Goal: Information Seeking & Learning: Learn about a topic

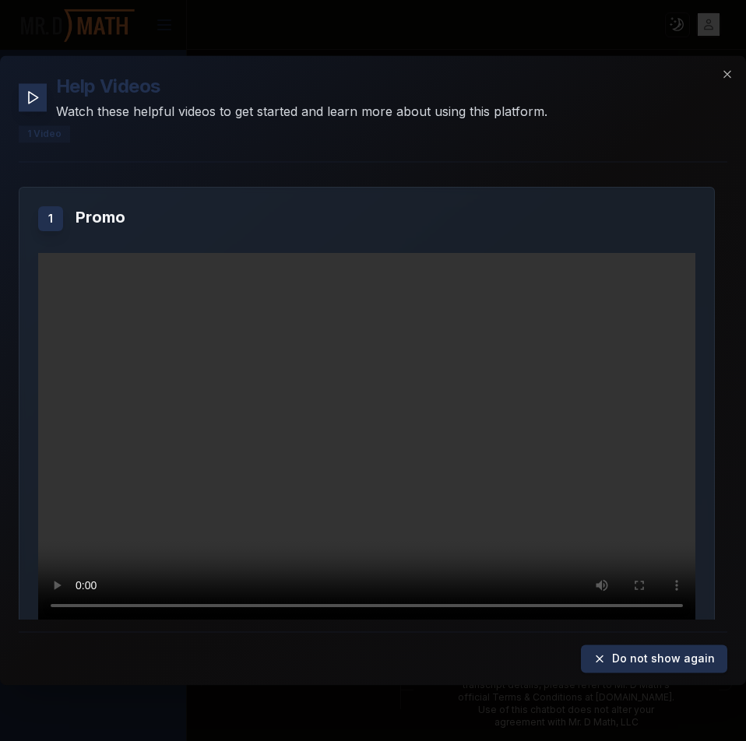
click at [719, 65] on div "Help Videos Watch these helpful videos to get started and learn more about usin…" at bounding box center [373, 370] width 746 height 630
click at [721, 76] on icon "button" at bounding box center [727, 74] width 12 height 12
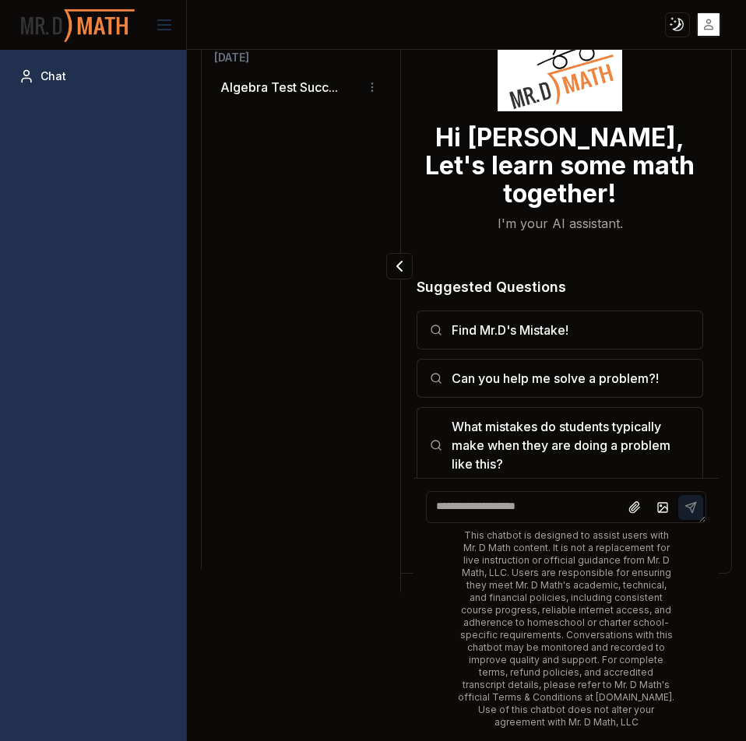
scroll to position [124, 0]
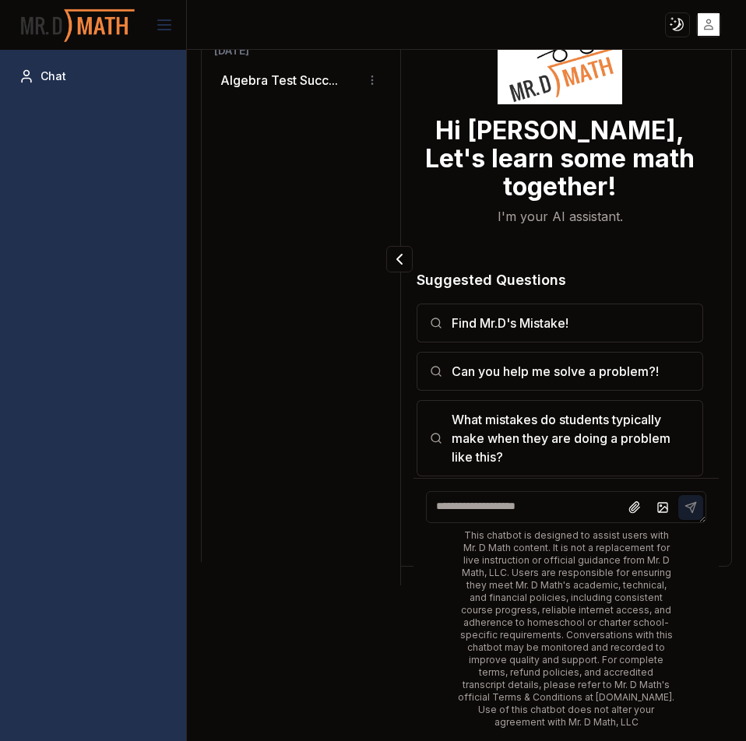
click at [521, 498] on textarea at bounding box center [566, 507] width 280 height 32
paste textarea "**********"
type textarea "**********"
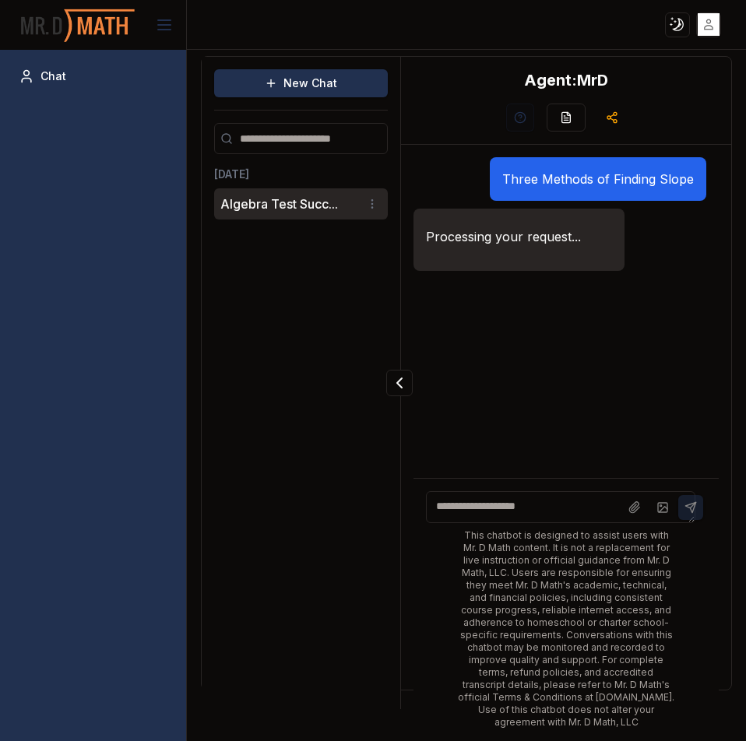
scroll to position [107, 0]
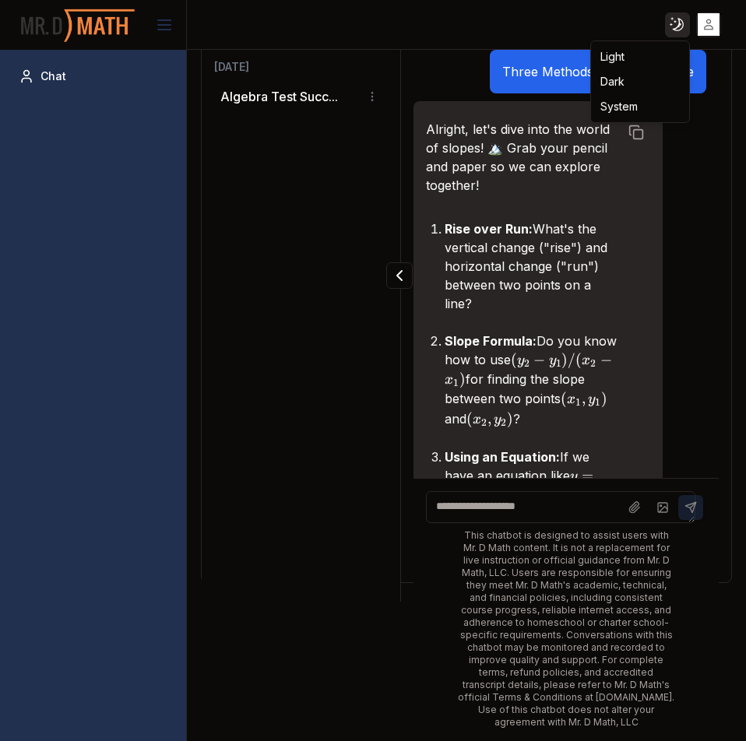
click at [673, 20] on html "Toggle theme Toggle user menu Chat New Chat [DATE] Algebra Test Succ... Agent: …" at bounding box center [373, 370] width 746 height 741
click at [653, 46] on div "Light" at bounding box center [640, 56] width 92 height 25
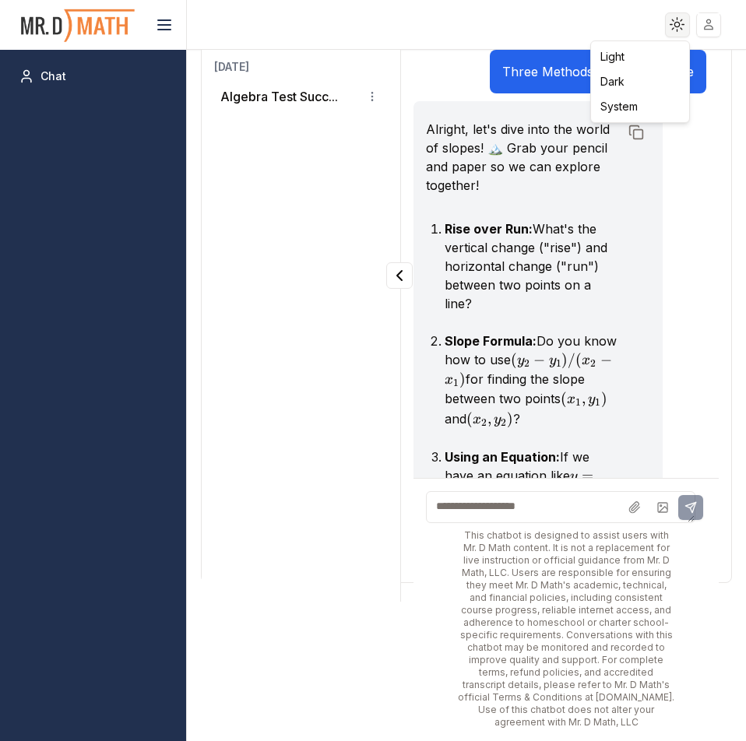
click at [679, 17] on html "Toggle theme Toggle user menu Chat New Chat [DATE] Algebra Test Succ... Agent: …" at bounding box center [373, 370] width 746 height 741
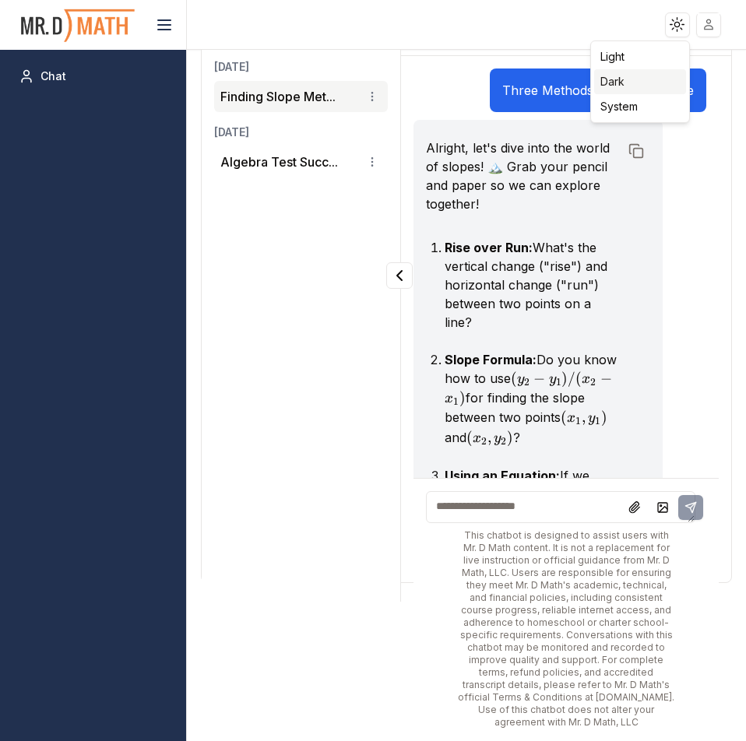
scroll to position [126, 0]
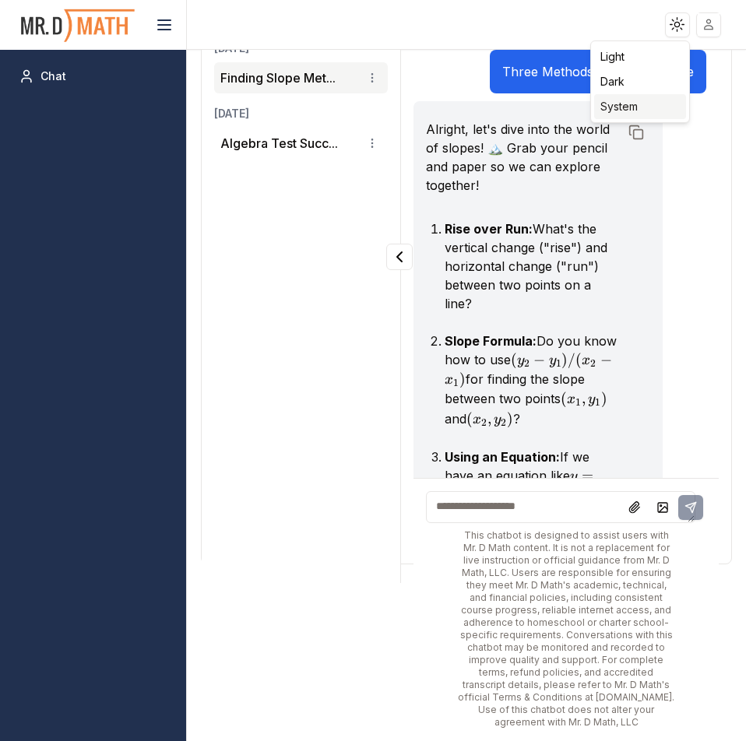
drag, startPoint x: 626, startPoint y: 100, endPoint x: 643, endPoint y: 83, distance: 23.7
click at [627, 99] on div "System" at bounding box center [640, 106] width 92 height 25
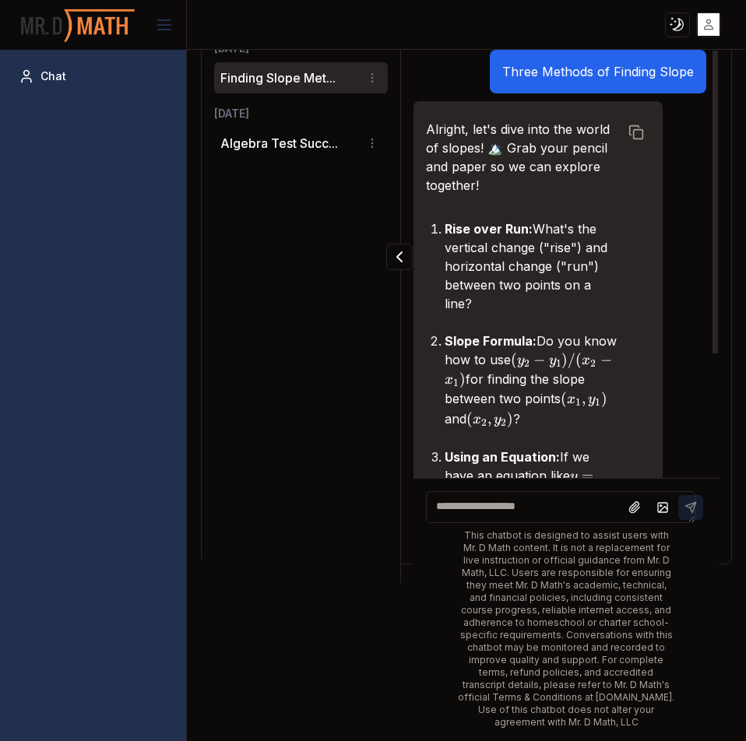
drag, startPoint x: 675, startPoint y: 38, endPoint x: 672, endPoint y: 20, distance: 18.2
click at [675, 37] on header "Toggle theme Toggle user menu" at bounding box center [373, 25] width 746 height 50
click at [672, 20] on html "Toggle theme Toggle user menu Chat New Chat [DATE] Finding Slope Met... [DATE] …" at bounding box center [373, 370] width 746 height 741
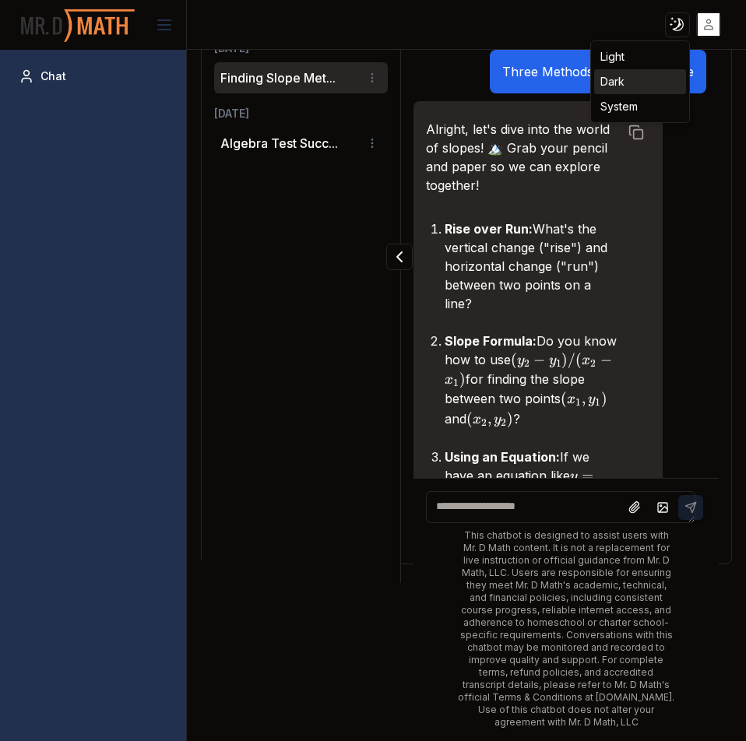
click at [618, 80] on div "Dark" at bounding box center [640, 81] width 92 height 25
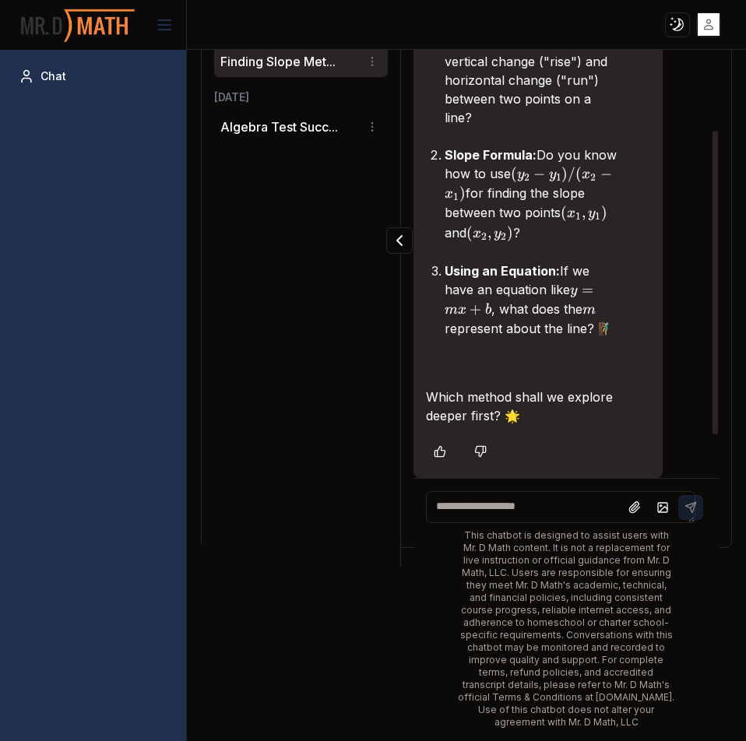
scroll to position [206, 0]
click at [587, 513] on textarea at bounding box center [560, 507] width 269 height 32
type textarea "**********"
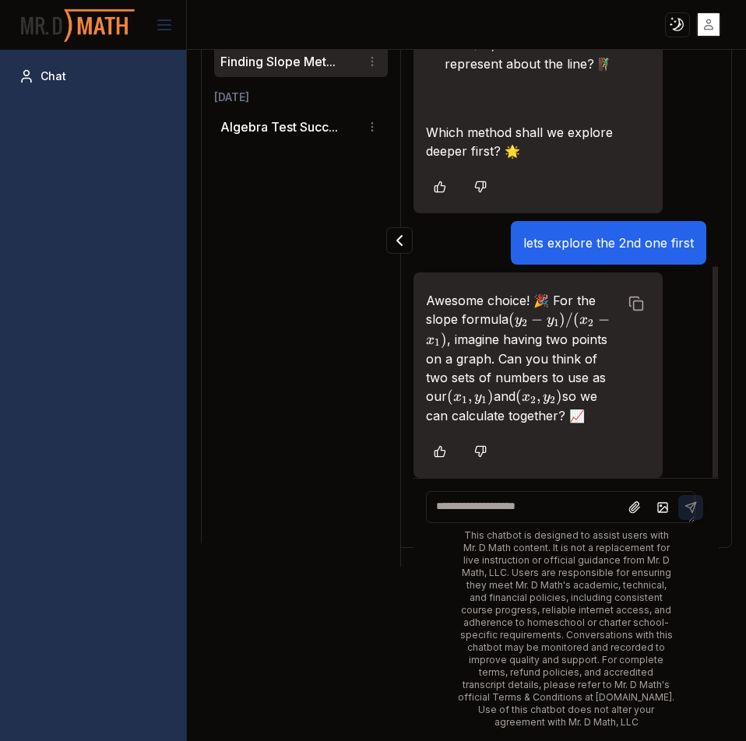
scroll to position [491, 0]
type textarea "**********"
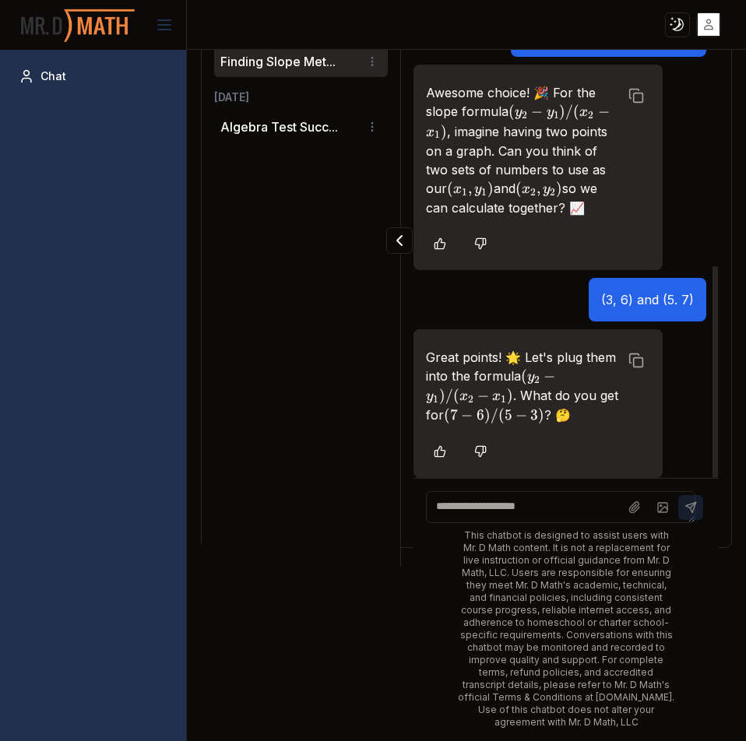
scroll to position [699, 0]
type textarea "*"
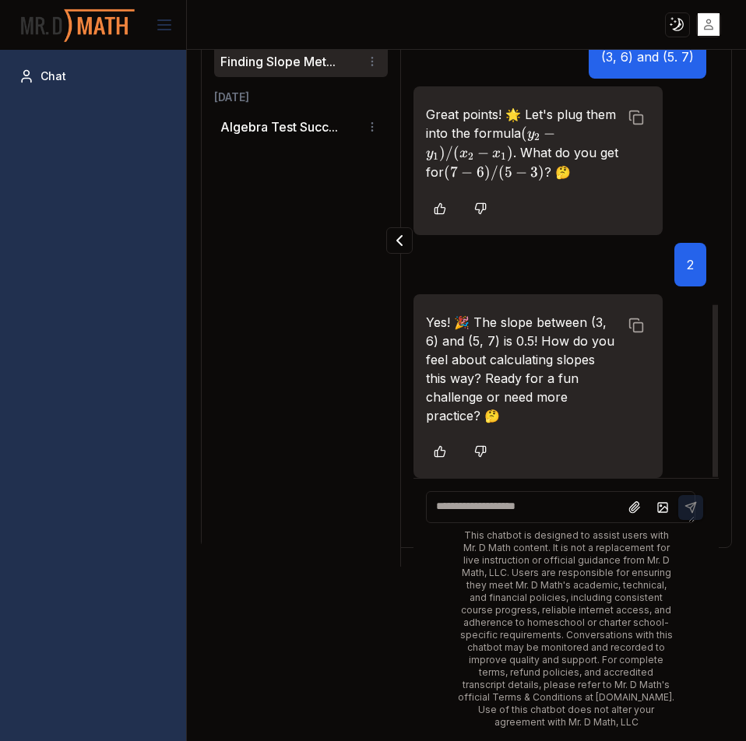
scroll to position [942, 0]
type textarea "********"
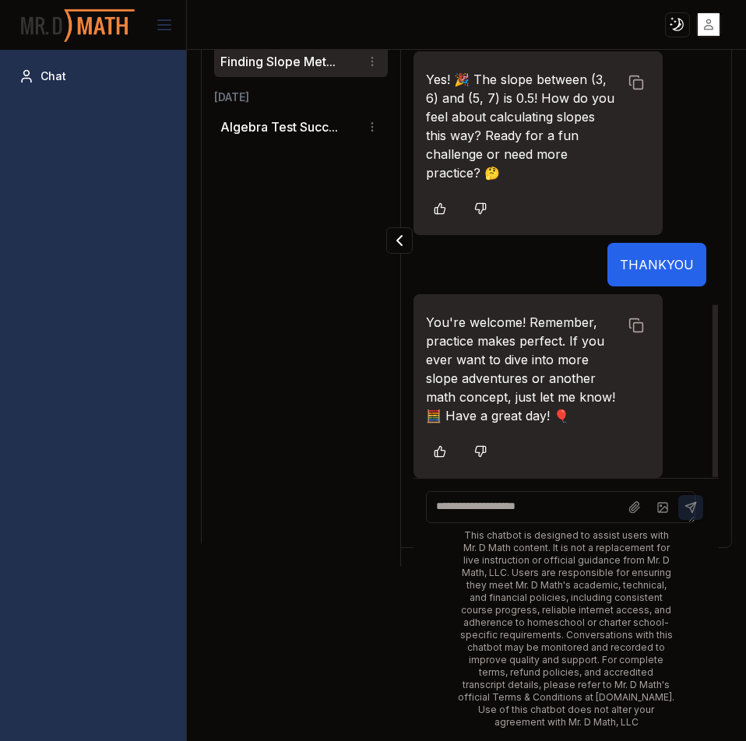
scroll to position [1185, 0]
type textarea "*******"
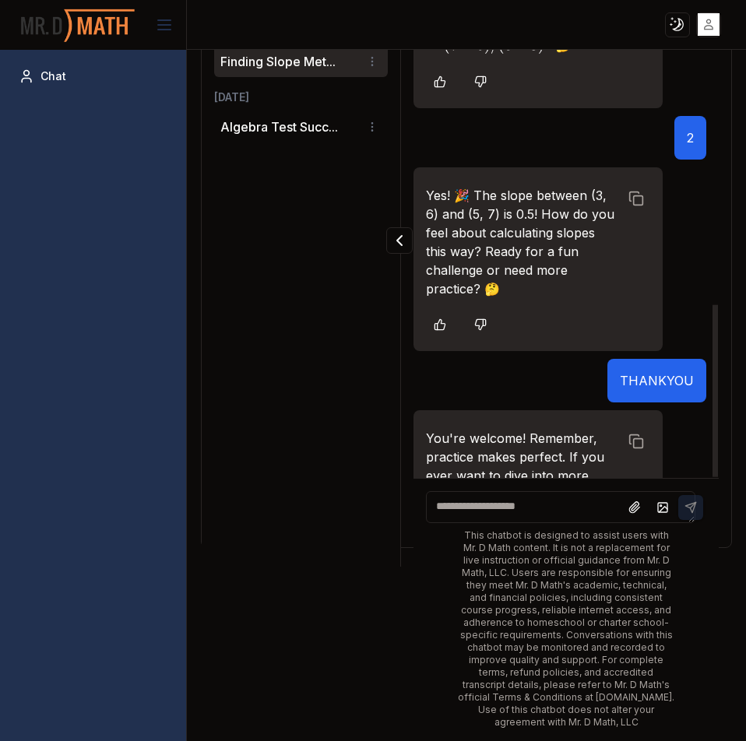
scroll to position [982, 0]
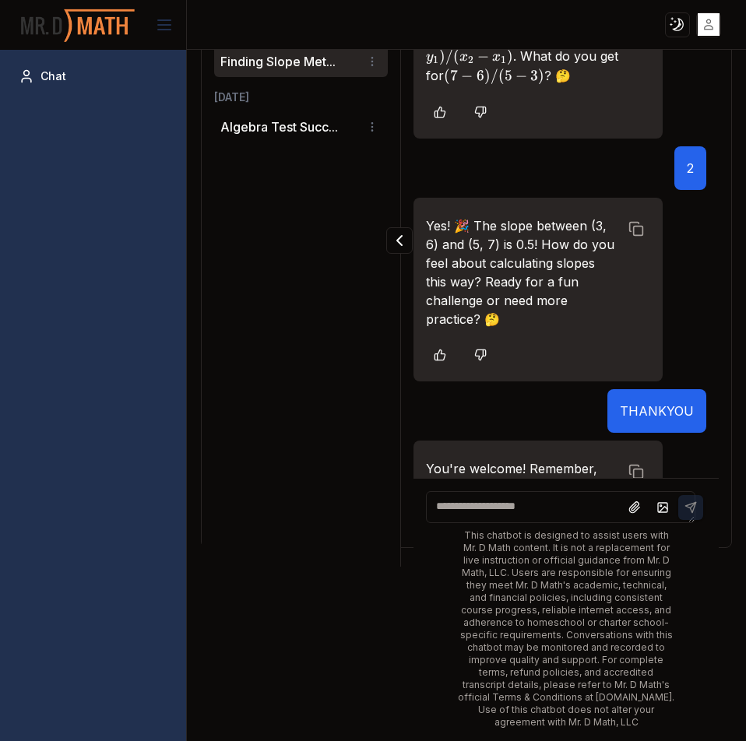
click at [535, 513] on textarea at bounding box center [560, 507] width 269 height 32
type textarea "**********"
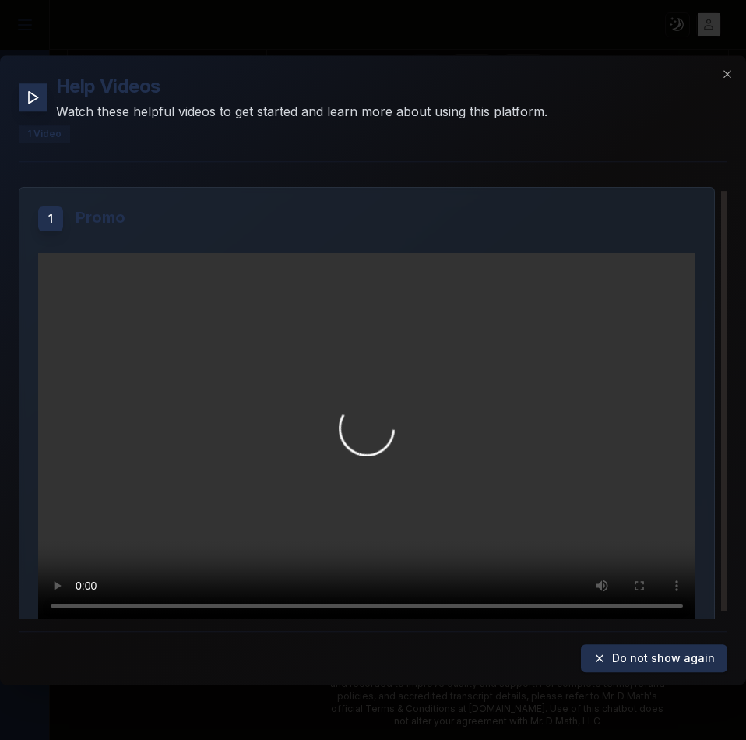
scroll to position [24, 0]
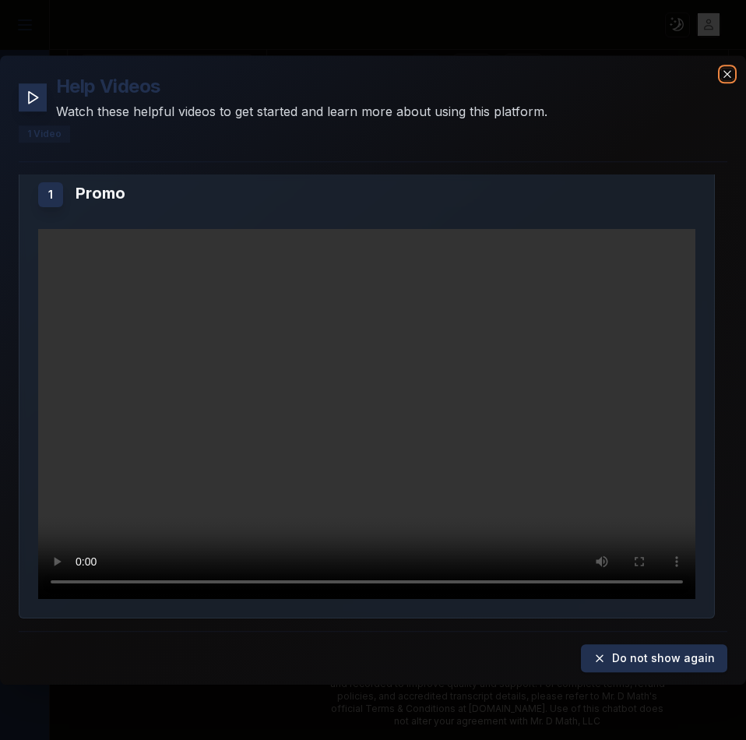
click at [731, 72] on icon "button" at bounding box center [727, 74] width 12 height 12
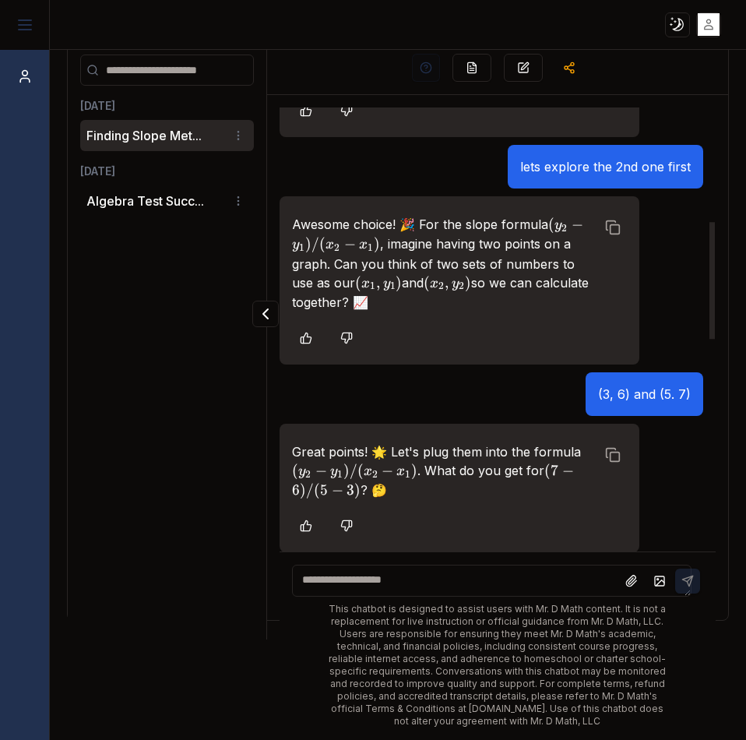
click at [342, 569] on textarea at bounding box center [492, 581] width 400 height 32
type textarea "**********"
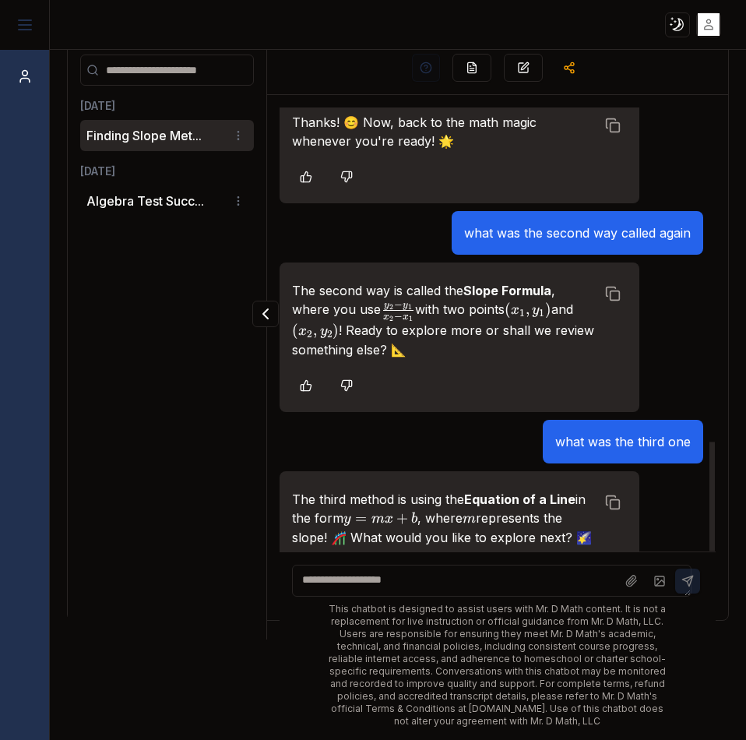
scroll to position [1447, 0]
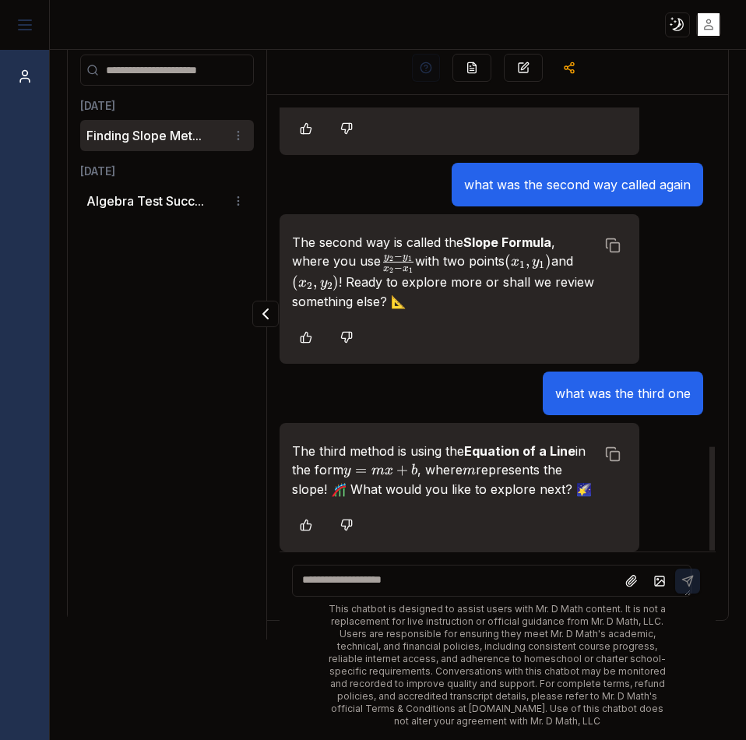
drag, startPoint x: 364, startPoint y: 453, endPoint x: 376, endPoint y: 455, distance: 12.6
click at [371, 461] on span "y =" at bounding box center [356, 470] width 27 height 19
drag, startPoint x: 358, startPoint y: 456, endPoint x: 432, endPoint y: 448, distance: 74.5
click at [432, 448] on p "The third method is using the Equation of a Line in the form y = m x + b y = mx…" at bounding box center [444, 470] width 304 height 57
click at [464, 442] on p "The third method is using the Equation of a Line in the form y = m x + b y = mx…" at bounding box center [444, 470] width 304 height 57
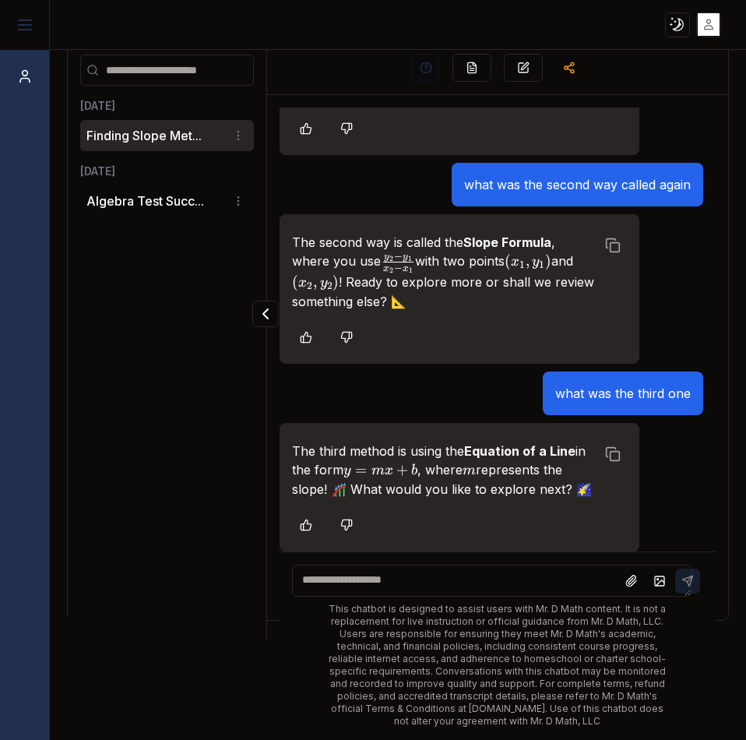
click at [441, 590] on textarea at bounding box center [492, 581] width 400 height 32
type textarea "**********"
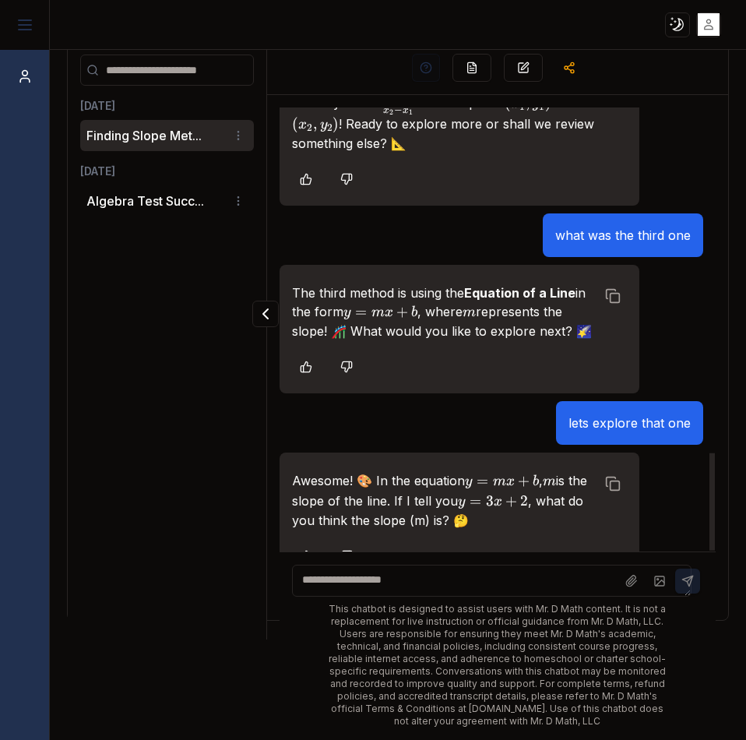
scroll to position [1636, 0]
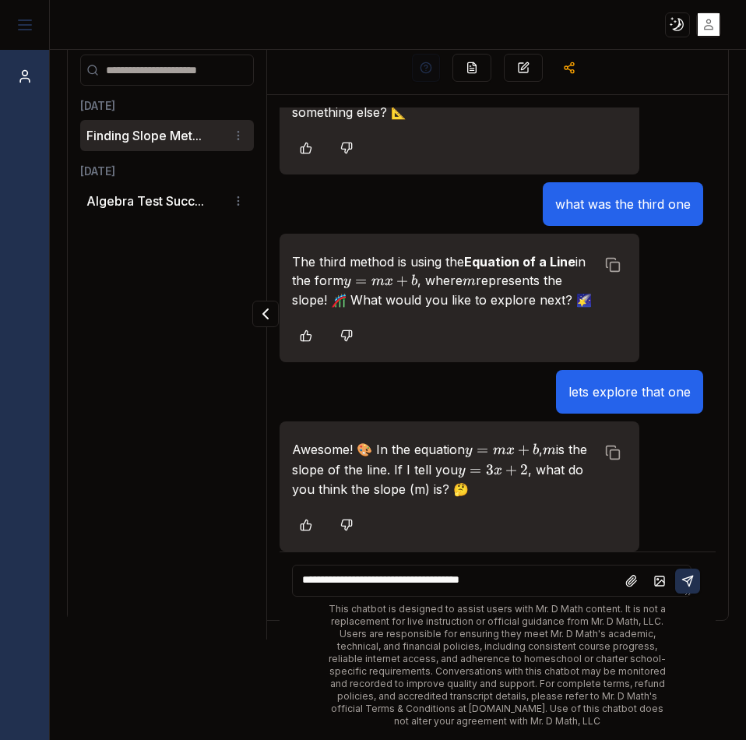
type textarea "**********"
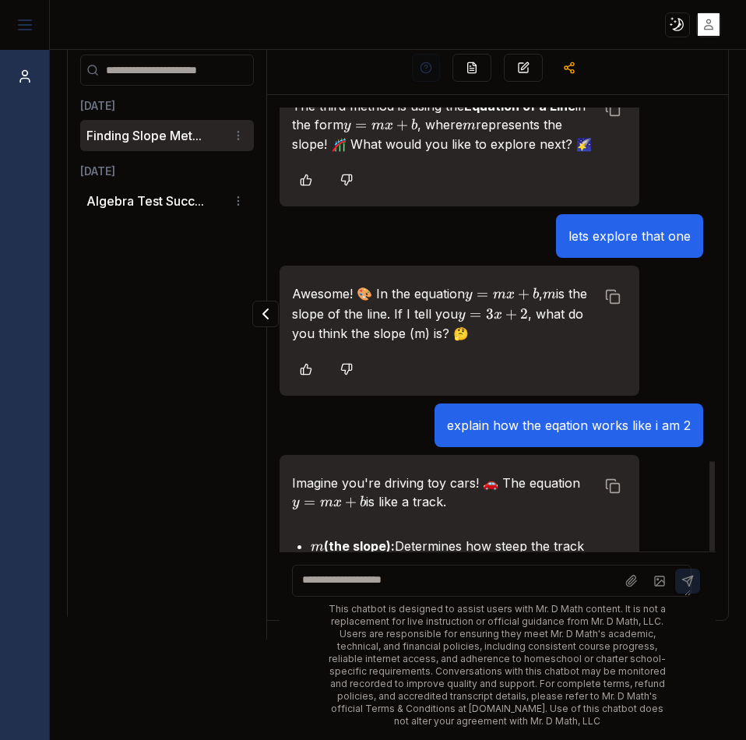
scroll to position [2007, 0]
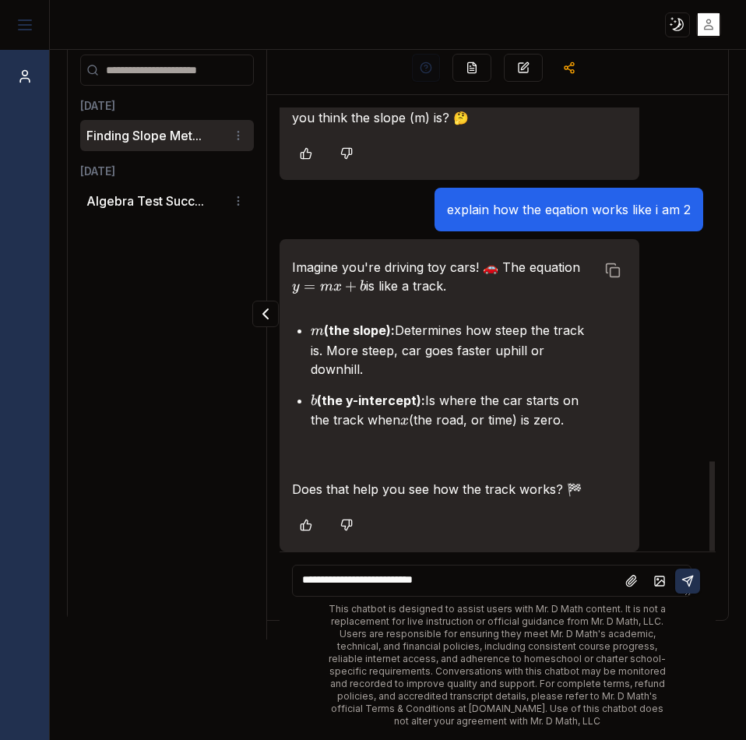
type textarea "**********"
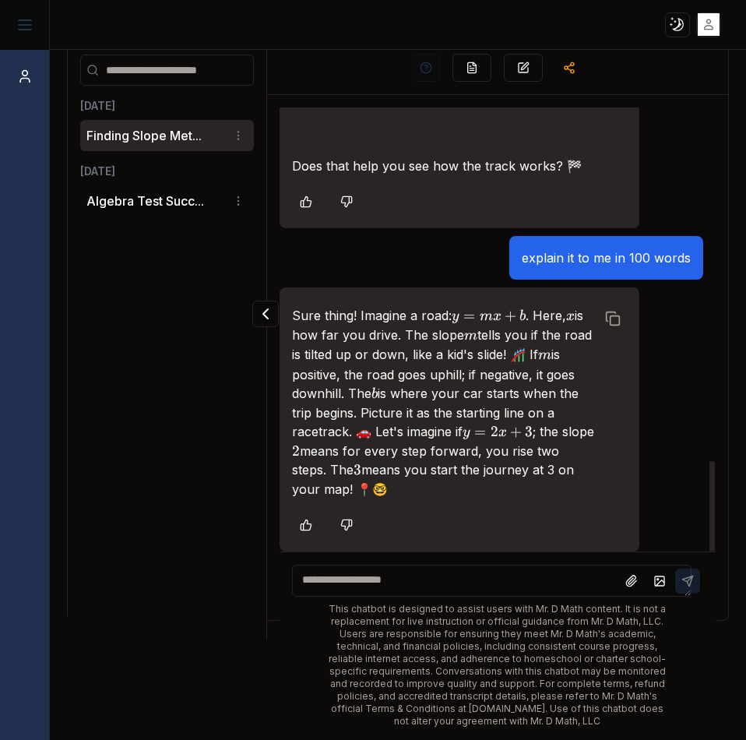
scroll to position [2330, 0]
drag, startPoint x: 293, startPoint y: 315, endPoint x: 469, endPoint y: 481, distance: 241.3
click at [469, 481] on p "Sure thing! Imagine a road: y = m x + b y = mx + b y = m x + b . Here, x x x is…" at bounding box center [444, 402] width 304 height 192
copy p "Sure thing! Imagine a road: y = m x + b y = mx + b y = m x + b . Here, x x x is…"
click at [375, 551] on div "This chatbot is designed to assist users with Mr. D Math content. It is not a r…" at bounding box center [497, 645] width 435 height 188
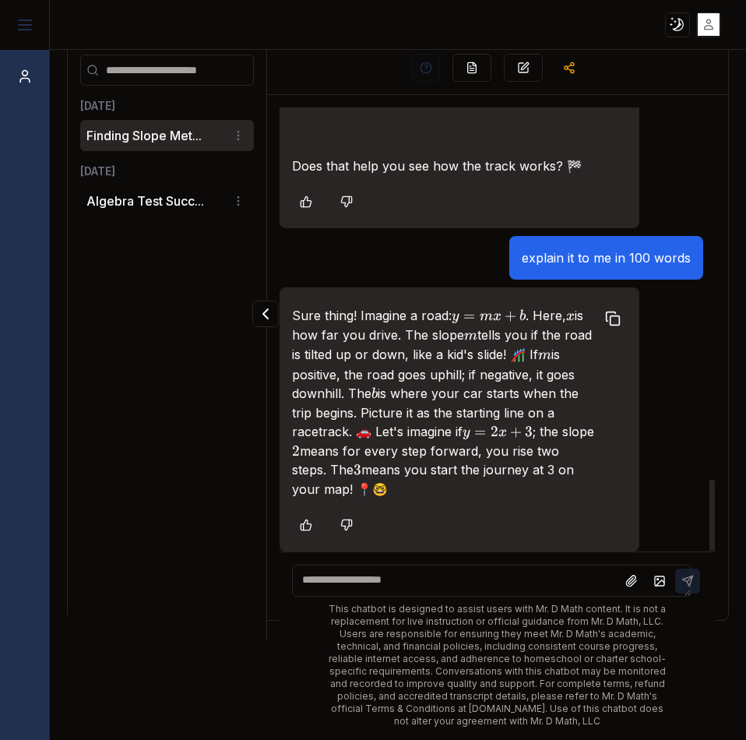
click at [607, 312] on icon at bounding box center [611, 316] width 9 height 9
click at [608, 320] on icon at bounding box center [613, 319] width 16 height 16
click at [608, 321] on icon at bounding box center [613, 318] width 10 height 7
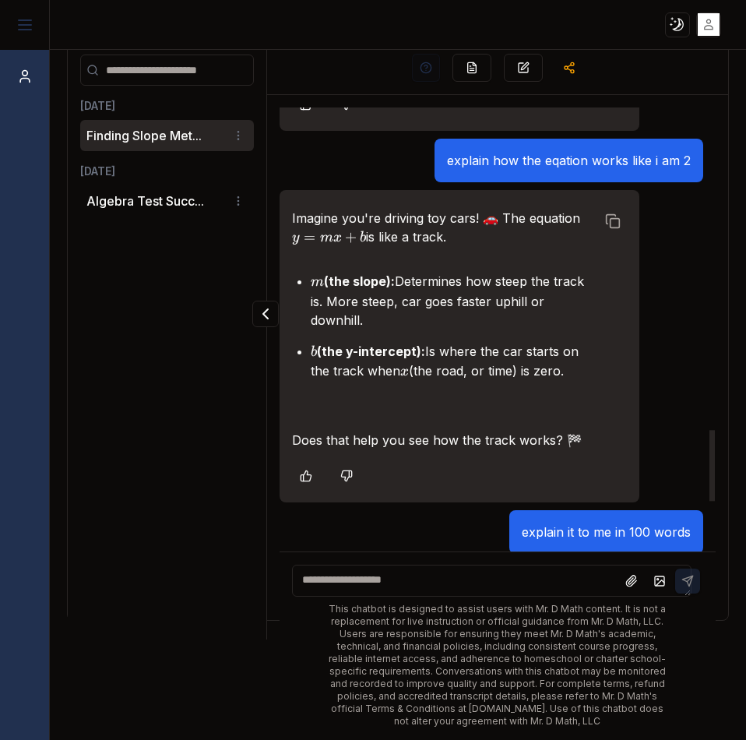
scroll to position [2019, 0]
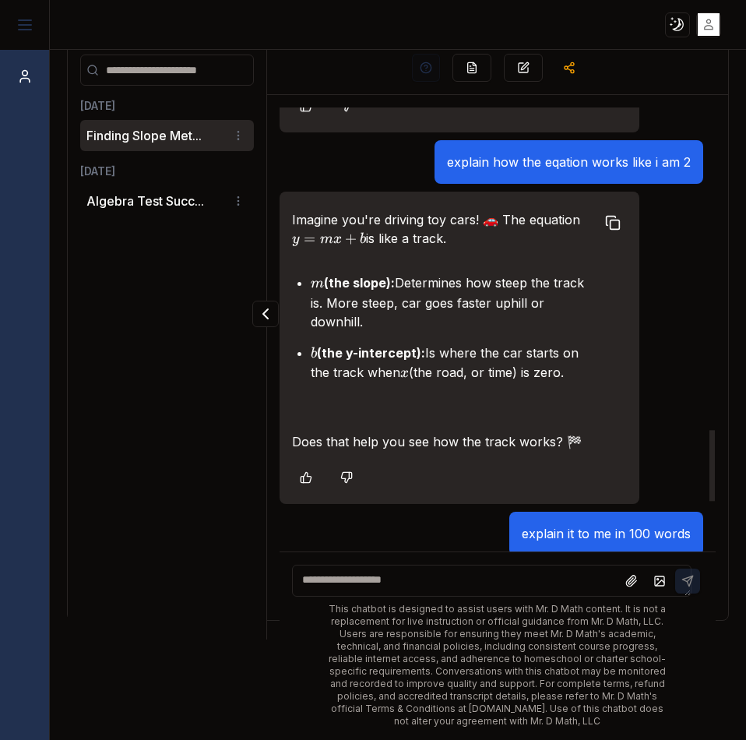
click at [608, 237] on button "Copy to clipboard" at bounding box center [613, 223] width 28 height 28
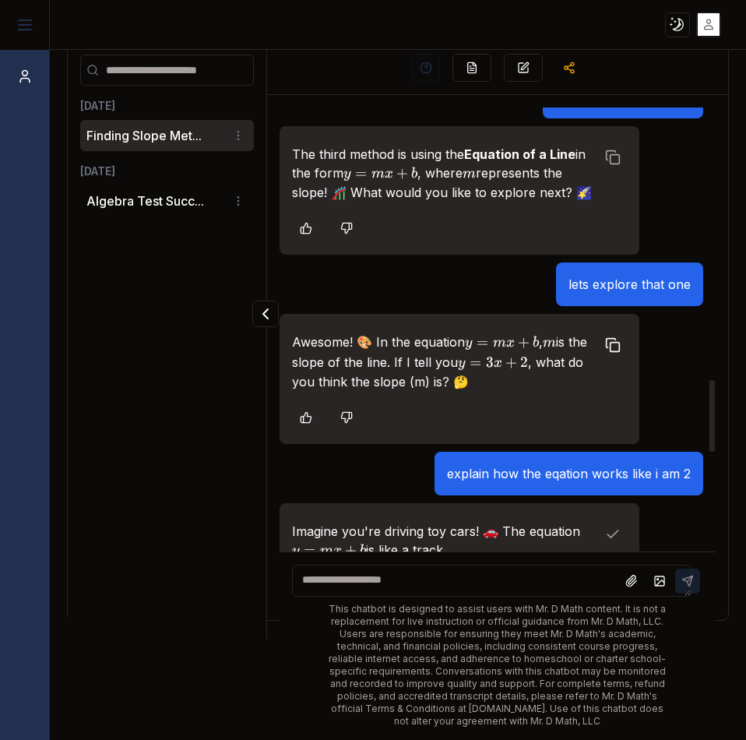
click at [611, 359] on button "Copy to clipboard" at bounding box center [613, 345] width 28 height 28
drag, startPoint x: 614, startPoint y: 180, endPoint x: 626, endPoint y: 199, distance: 23.1
click at [618, 181] on div "The third method is using the Equation of a Line in the form y = m x + b y = mx…" at bounding box center [460, 190] width 360 height 129
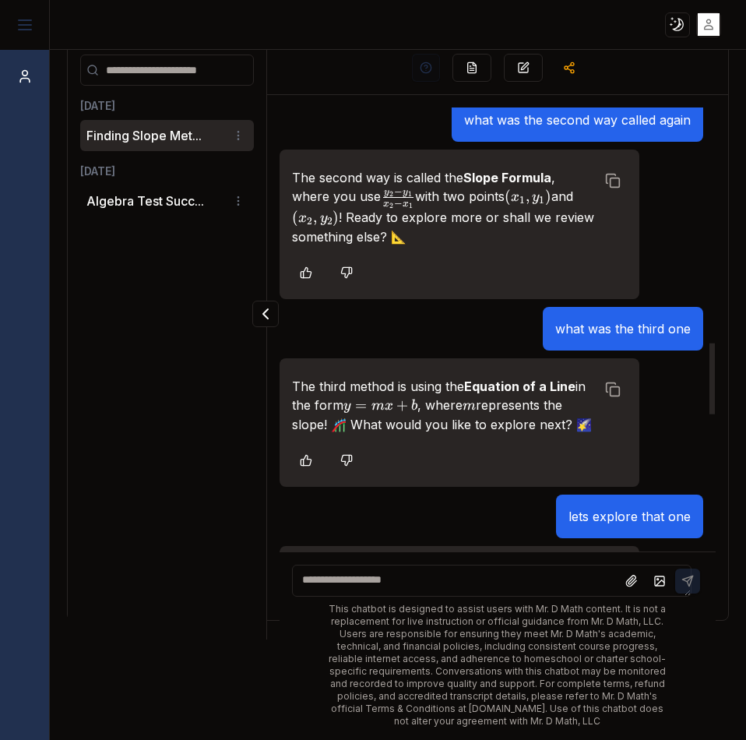
scroll to position [1474, 0]
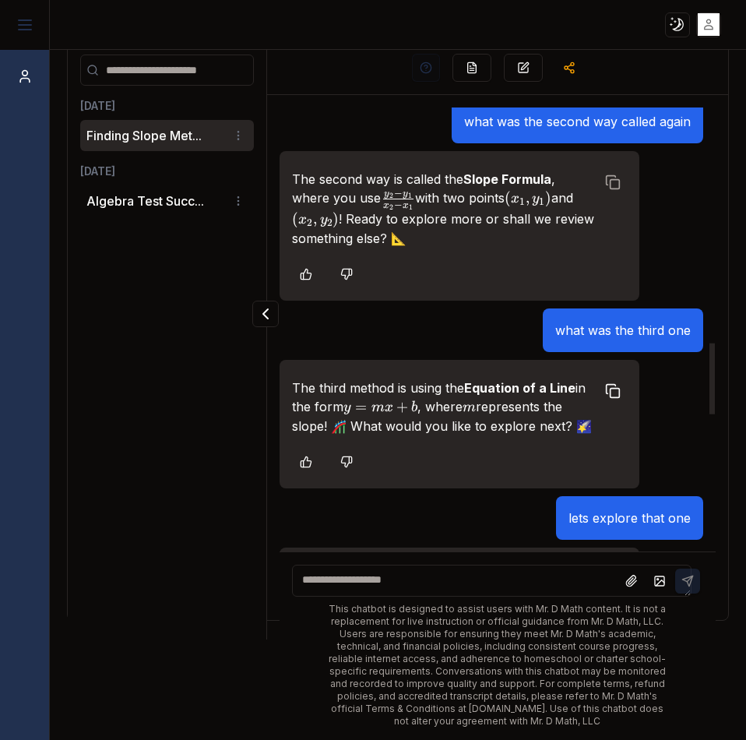
click at [607, 394] on icon at bounding box center [611, 389] width 9 height 9
click at [611, 189] on rect at bounding box center [615, 184] width 9 height 9
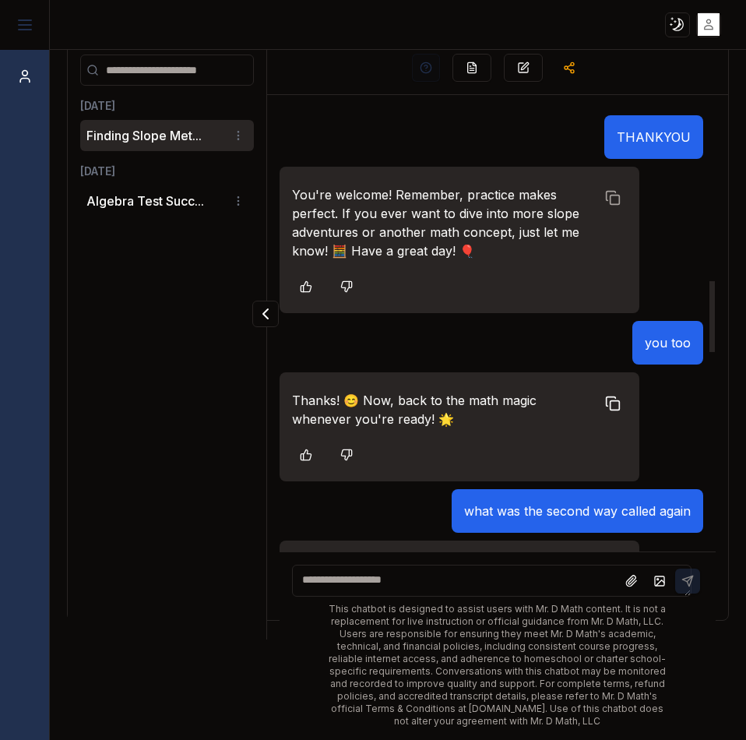
click at [600, 410] on button "Copy to clipboard" at bounding box center [613, 403] width 28 height 28
click at [611, 212] on button "Copy to clipboard" at bounding box center [613, 198] width 28 height 28
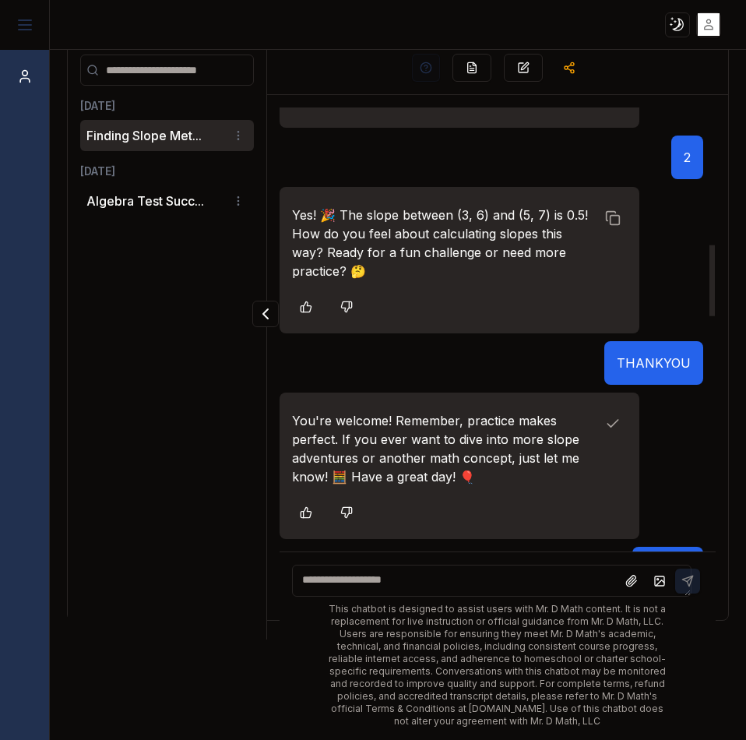
scroll to position [773, 0]
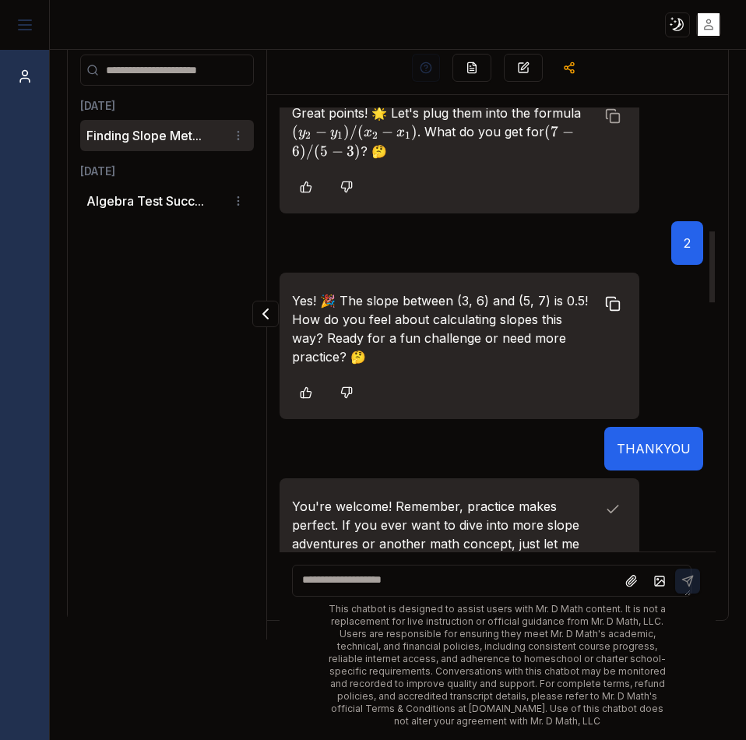
drag, startPoint x: 607, startPoint y: 318, endPoint x: 600, endPoint y: 291, distance: 27.2
click at [607, 312] on icon at bounding box center [613, 304] width 16 height 16
drag, startPoint x: 595, startPoint y: 133, endPoint x: 610, endPoint y: 166, distance: 35.9
click at [605, 124] on icon at bounding box center [613, 116] width 16 height 16
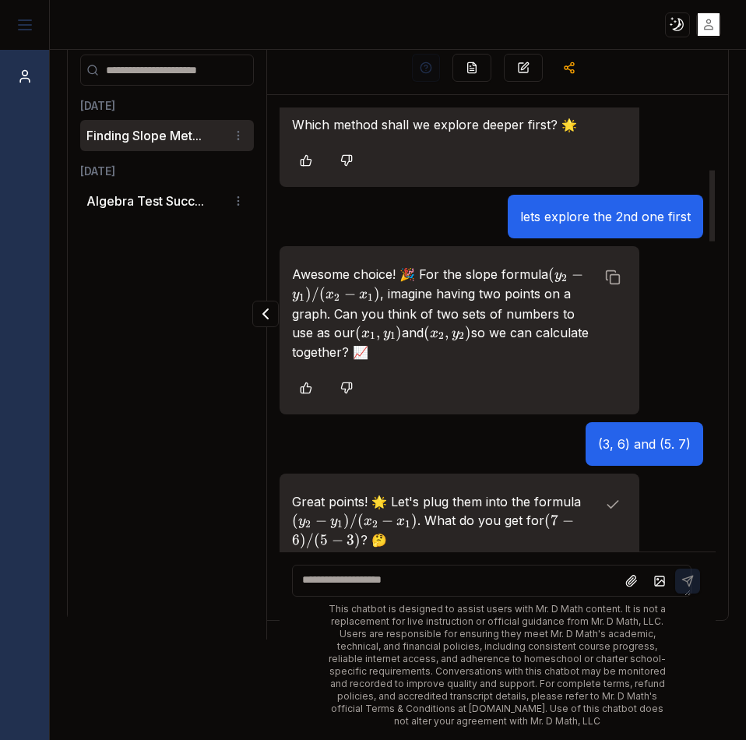
scroll to position [383, 0]
click at [599, 292] on button "Copy to clipboard" at bounding box center [613, 278] width 28 height 28
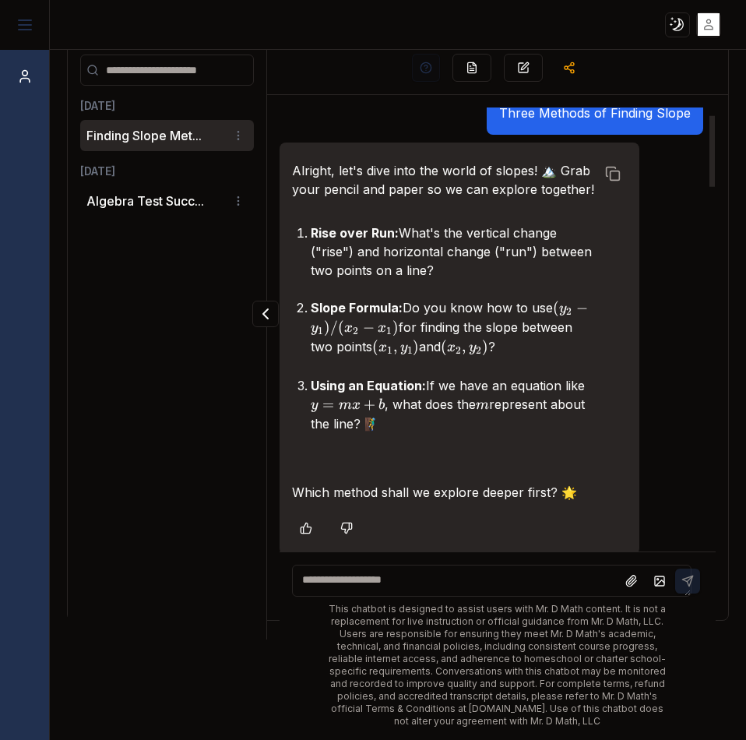
scroll to position [0, 0]
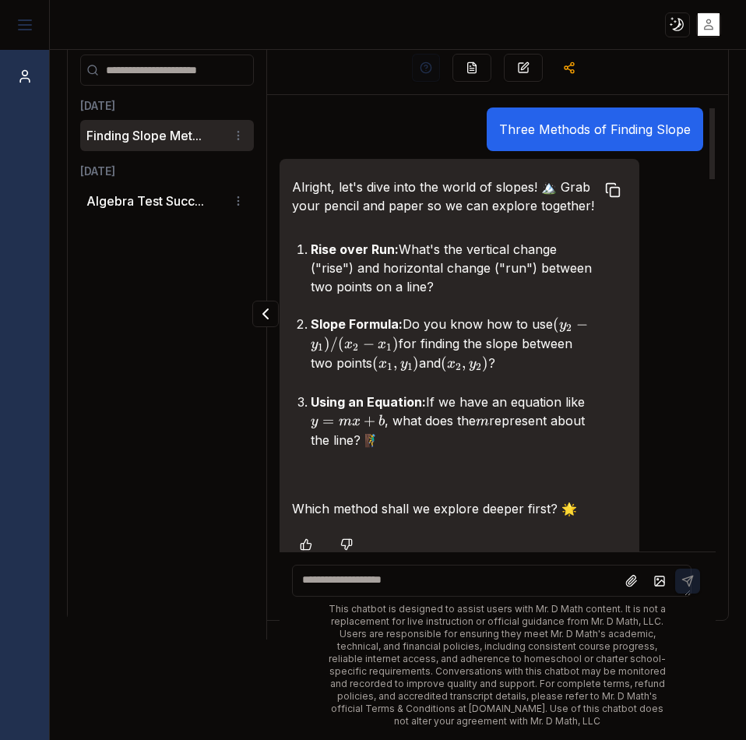
click at [605, 188] on icon at bounding box center [613, 190] width 16 height 16
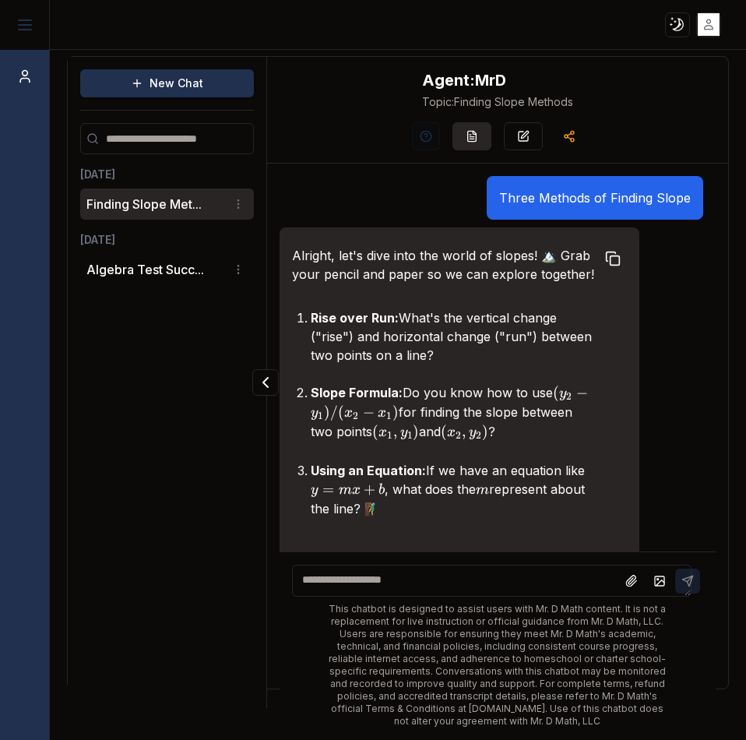
click at [466, 131] on icon "button" at bounding box center [472, 136] width 12 height 12
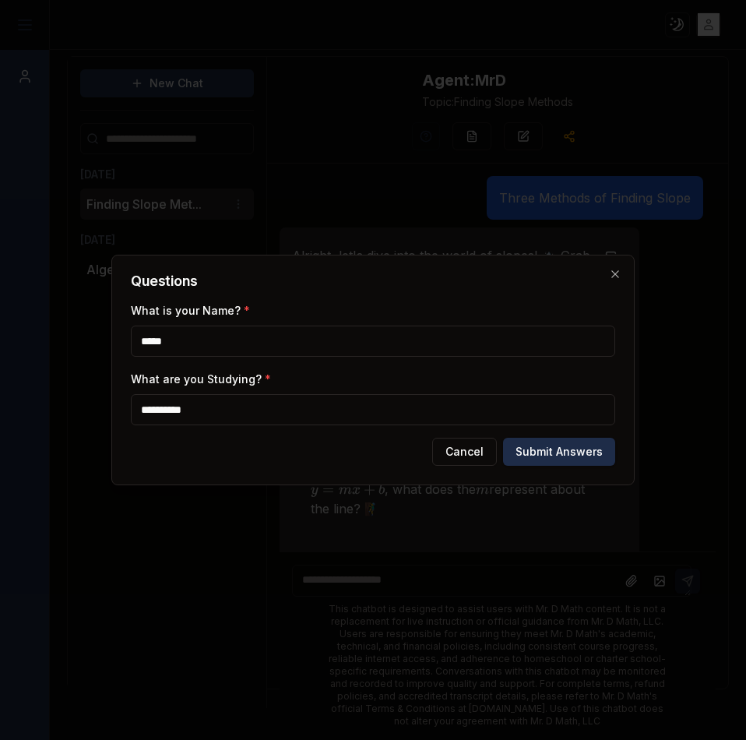
click at [527, 457] on button "Submit Answers" at bounding box center [559, 452] width 112 height 28
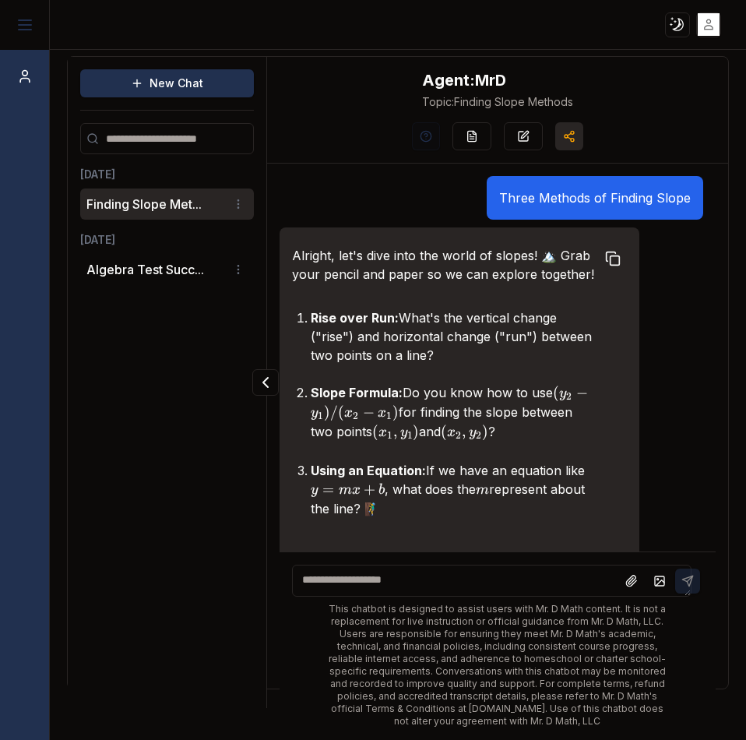
click at [575, 133] on button "button" at bounding box center [569, 136] width 28 height 28
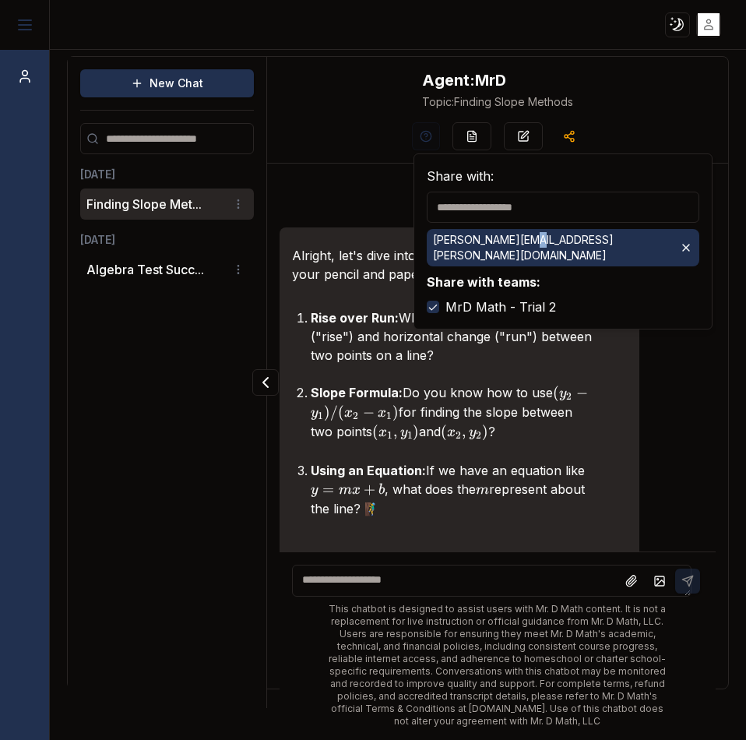
drag, startPoint x: 519, startPoint y: 241, endPoint x: 530, endPoint y: 244, distance: 11.9
click at [530, 244] on p "[PERSON_NAME][EMAIL_ADDRESS][PERSON_NAME][DOMAIN_NAME]" at bounding box center [552, 247] width 239 height 31
click at [583, 386] on ol "Rise over Run: What's the vertical change ("rise") and horizontal change ("run"…" at bounding box center [444, 413] width 304 height 210
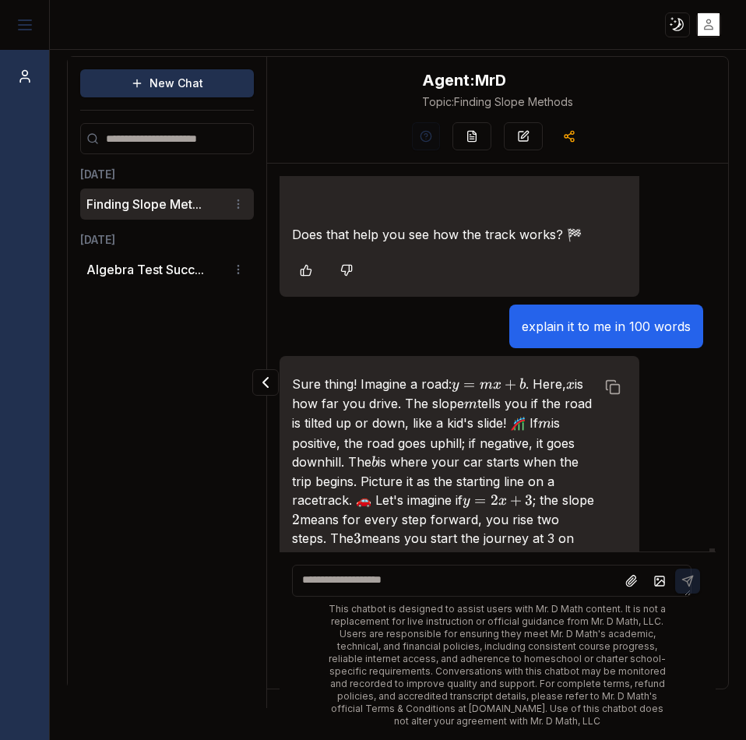
scroll to position [2330, 0]
click at [20, 81] on icon at bounding box center [24, 81] width 9 height 4
click at [147, 144] on input "search" at bounding box center [167, 138] width 174 height 31
type input "*****"
click at [196, 202] on button "Finding Slope Met..." at bounding box center [143, 204] width 115 height 19
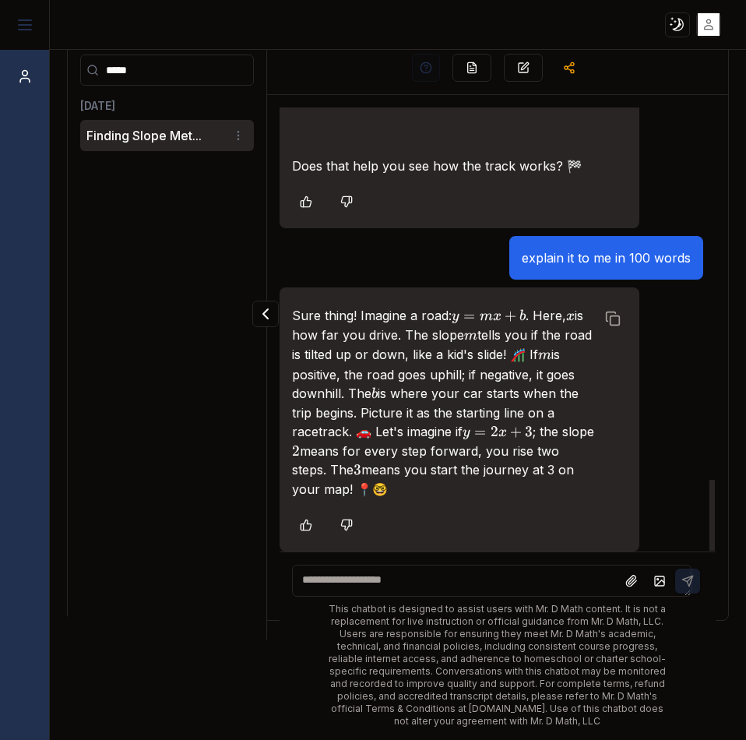
click at [135, 69] on input "*****" at bounding box center [167, 70] width 174 height 31
click at [236, 66] on input "*****" at bounding box center [167, 70] width 174 height 31
click at [389, 275] on div "explain it to me in 100 words" at bounding box center [491, 258] width 423 height 44
drag, startPoint x: 326, startPoint y: 612, endPoint x: 647, endPoint y: 498, distance: 340.7
click at [646, 498] on div "Three Methods of Finding Slope Alright, let's dive into the world of slopes! 🏔️…" at bounding box center [497, 417] width 460 height 645
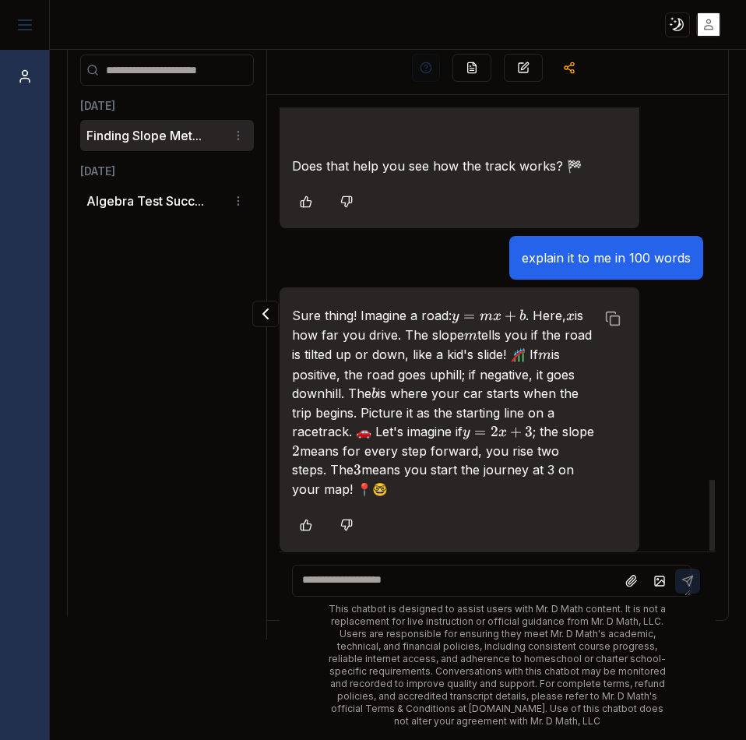
click at [638, 496] on div "Sure thing! Imagine a road: y = m x + b y = mx + b y = m x + b . Here, x x x is…" at bounding box center [491, 419] width 423 height 264
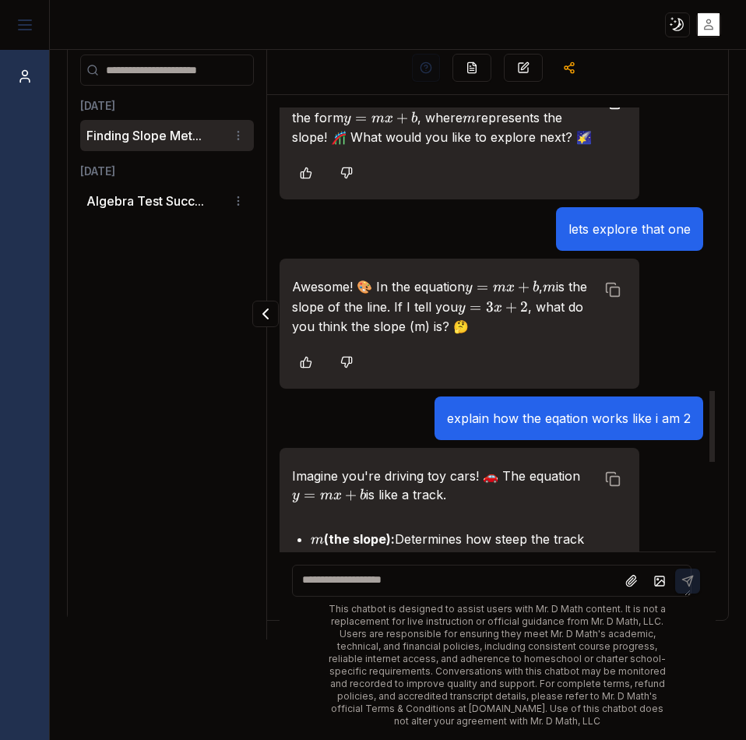
scroll to position [1785, 0]
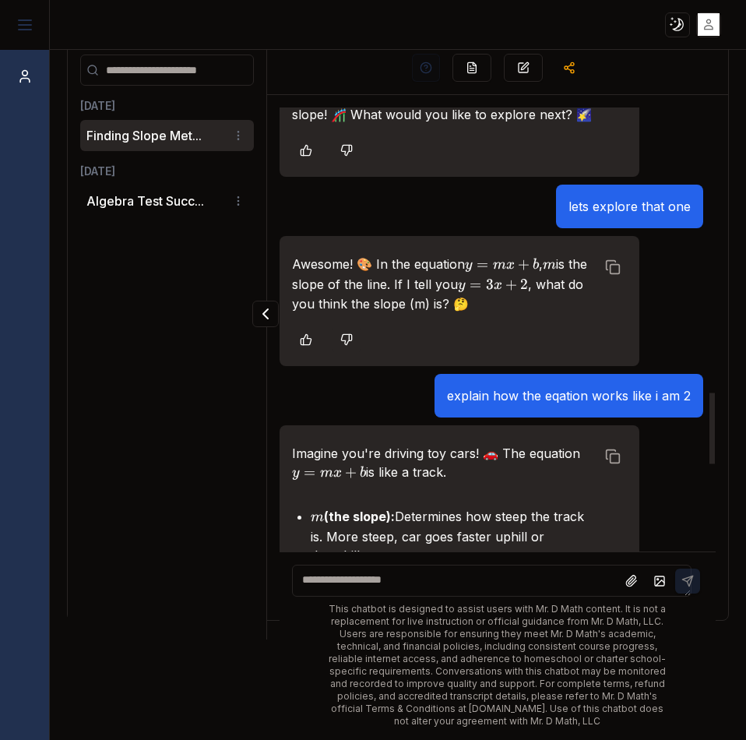
click at [343, 354] on button at bounding box center [347, 340] width 28 height 28
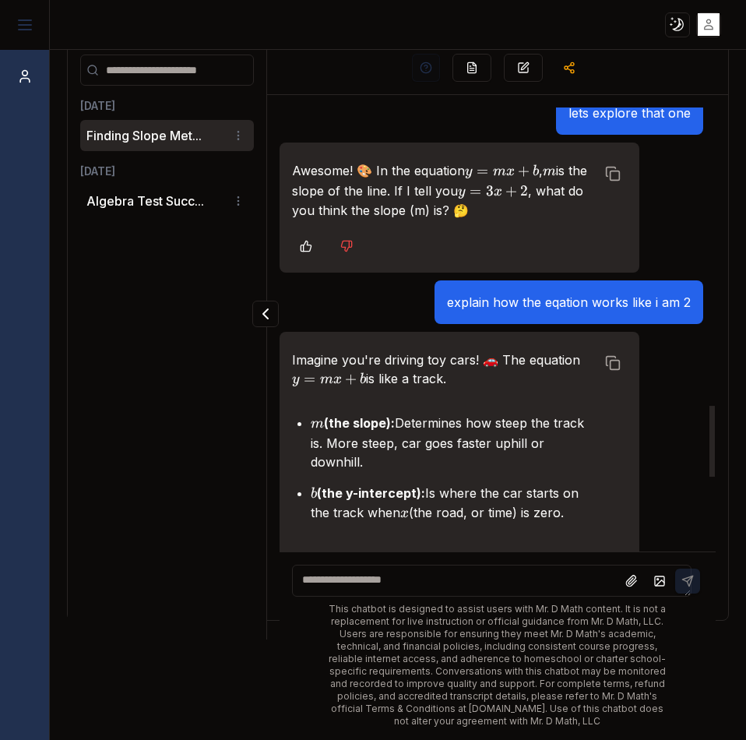
scroll to position [1863, 0]
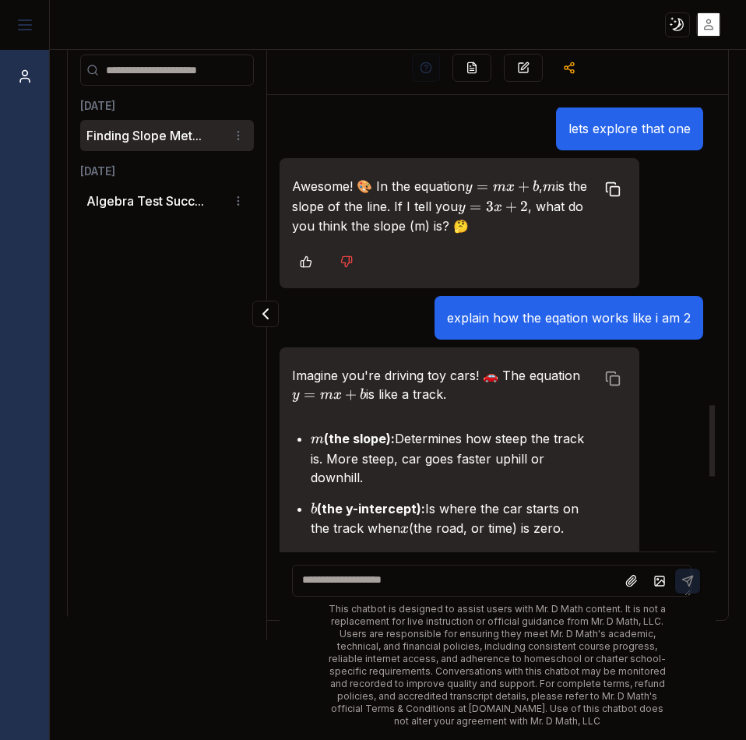
click at [600, 203] on button "Copy to clipboard" at bounding box center [613, 189] width 28 height 28
click at [424, 588] on textarea at bounding box center [492, 581] width 400 height 32
click at [427, 588] on textarea "**********" at bounding box center [492, 581] width 400 height 32
paste textarea "**********"
type textarea "**********"
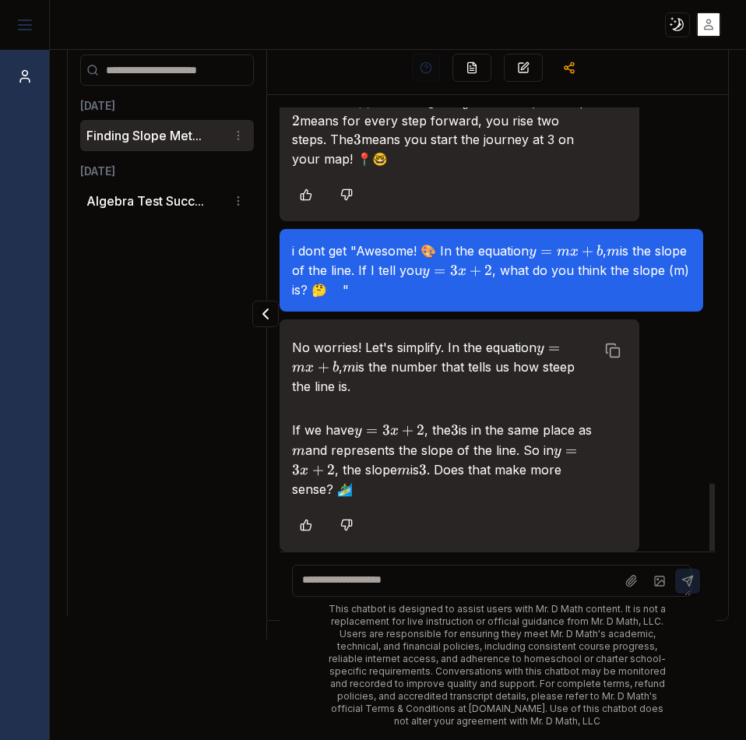
scroll to position [2661, 0]
